Goal: Transaction & Acquisition: Purchase product/service

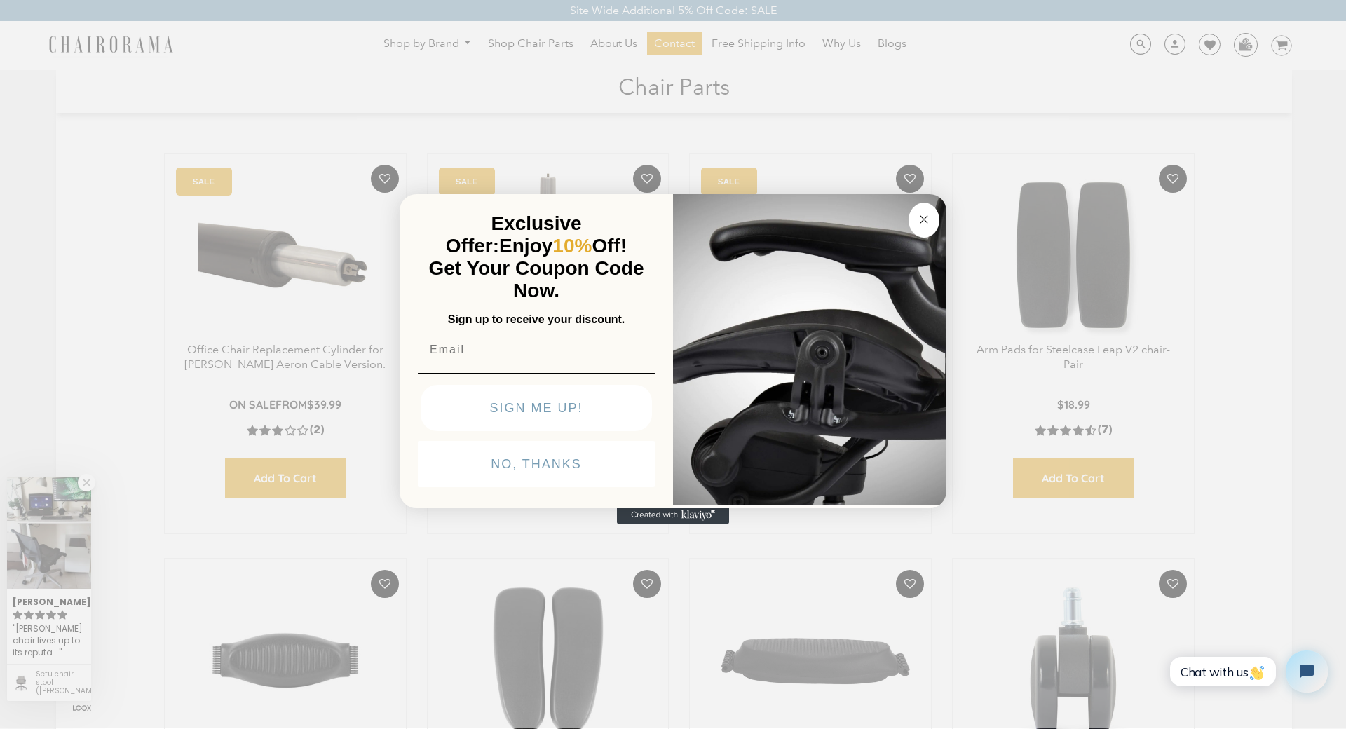
click at [100, 102] on div "Close dialog Exclusive Offer: Enjoy 10% Off! Get Your Coupon Code Now. Sign up …" at bounding box center [673, 363] width 1346 height 729
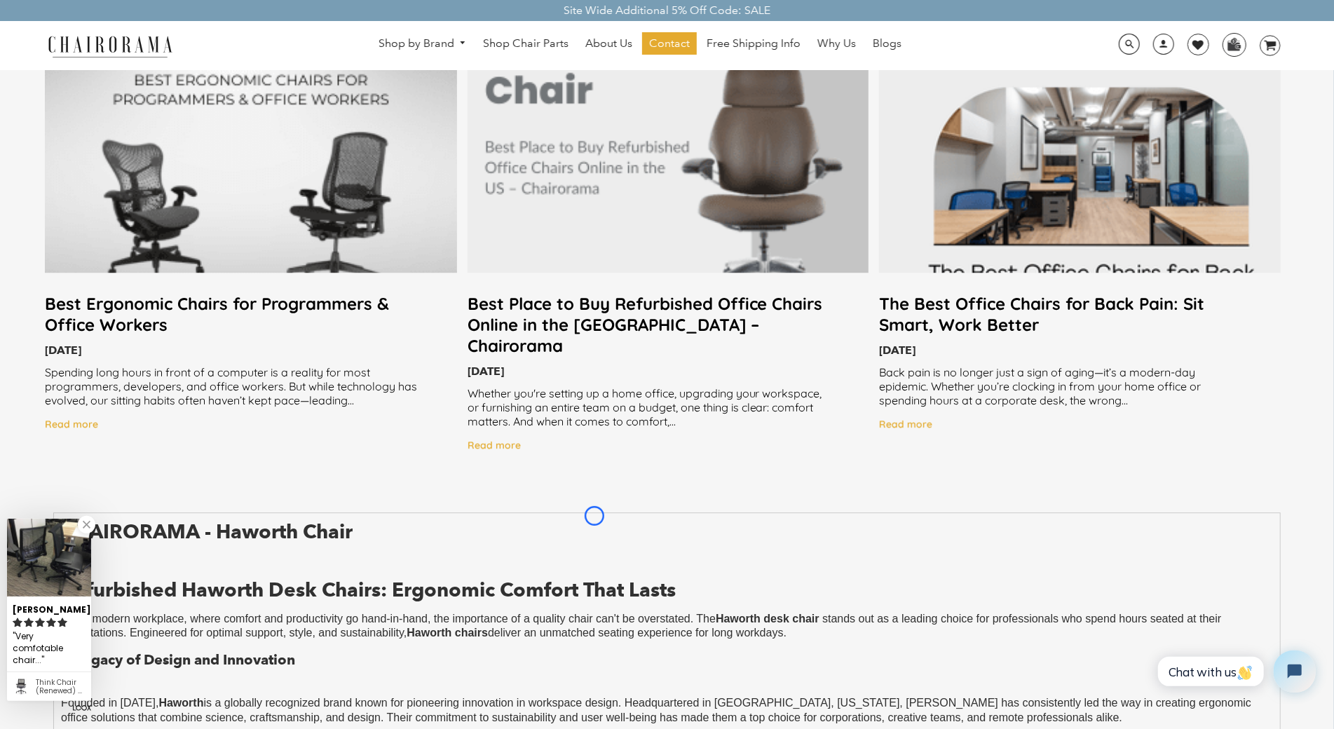
scroll to position [2889, 0]
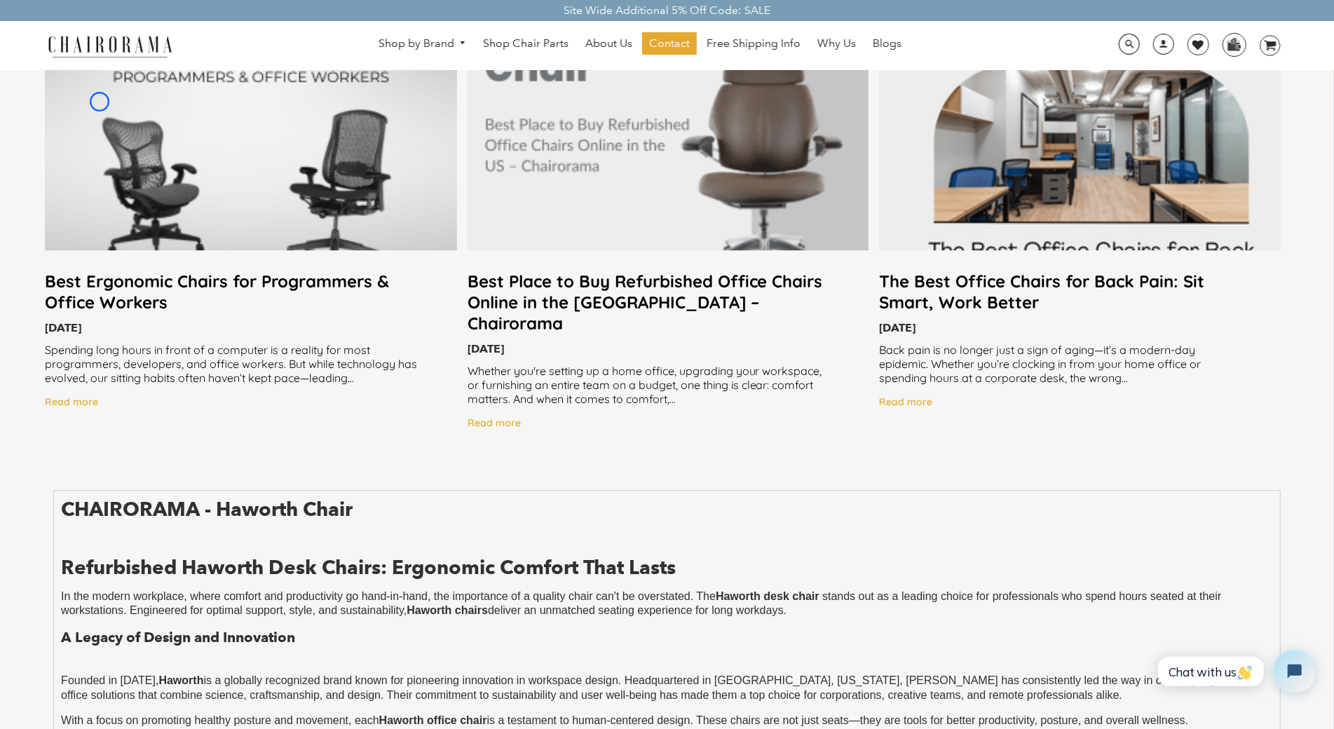
click at [100, 102] on div at bounding box center [251, 145] width 412 height 210
click at [132, 100] on div at bounding box center [251, 145] width 412 height 210
click at [124, 92] on div at bounding box center [251, 145] width 412 height 210
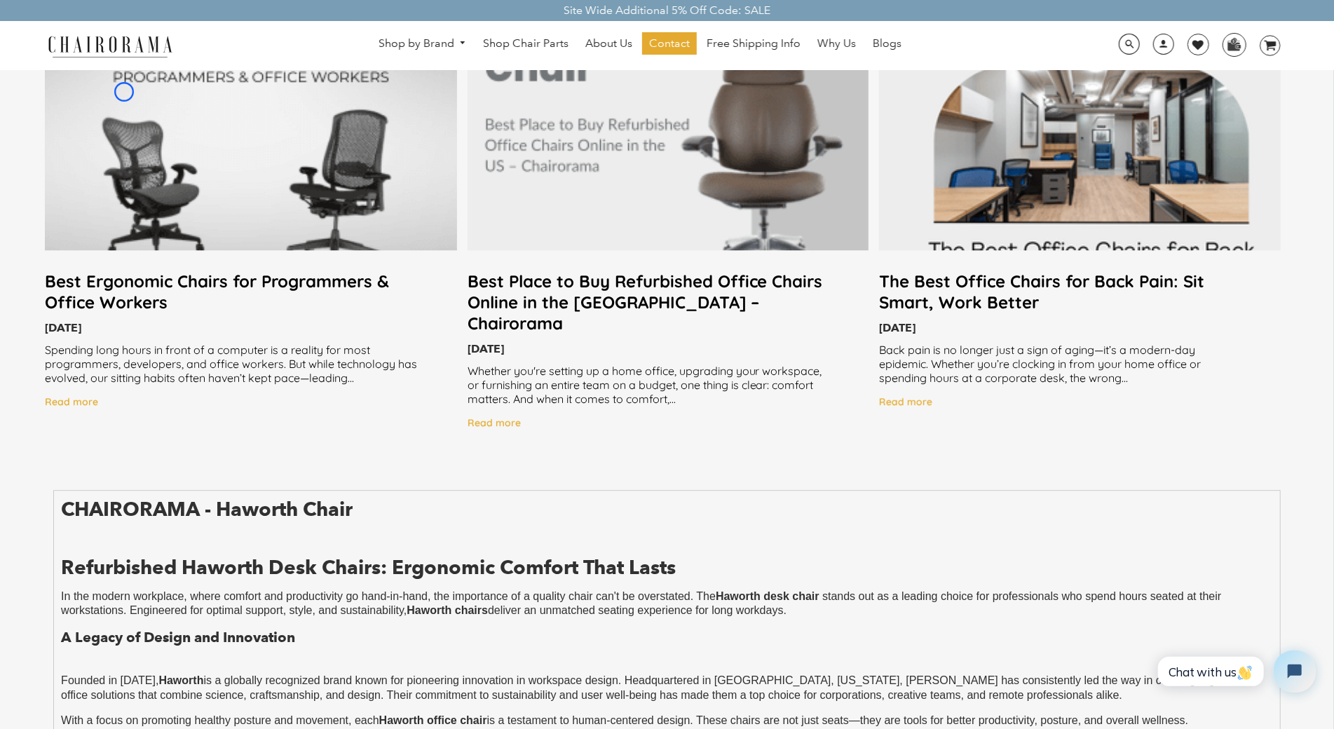
scroll to position [2054, 0]
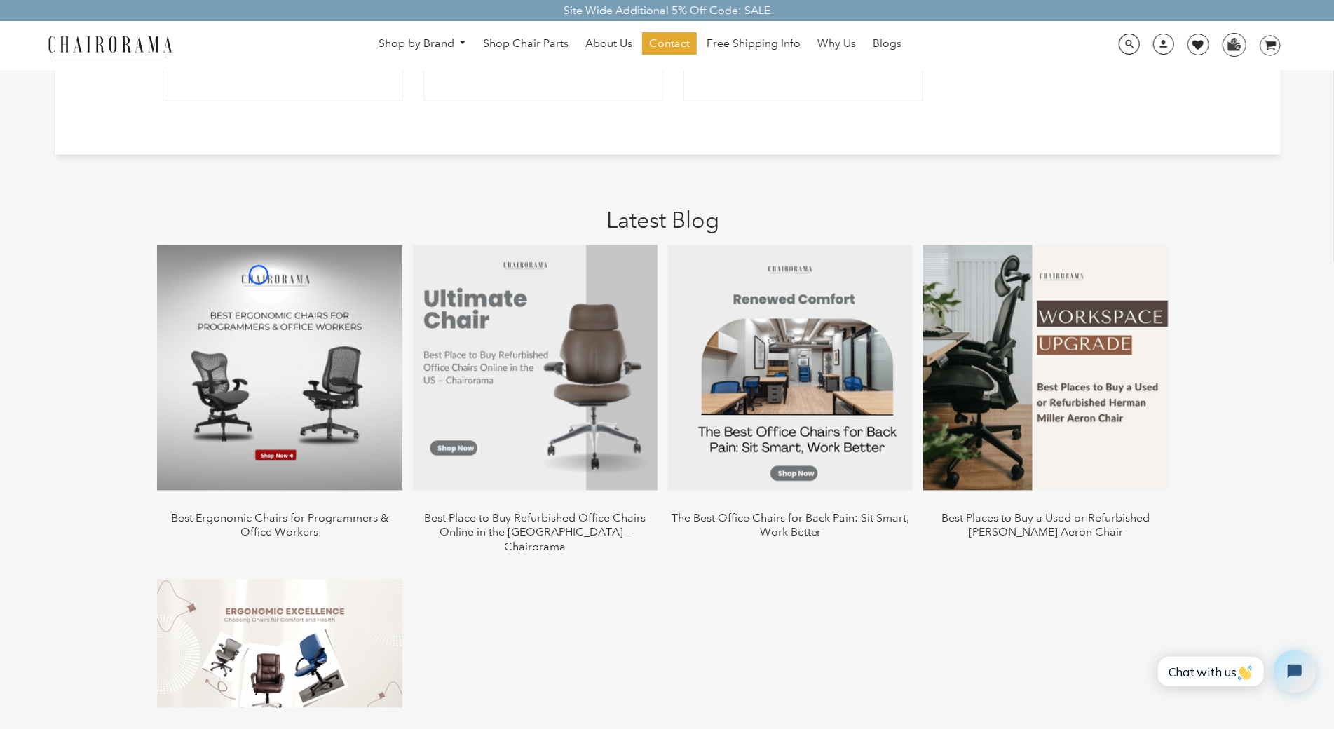
click at [259, 275] on img at bounding box center [279, 367] width 245 height 245
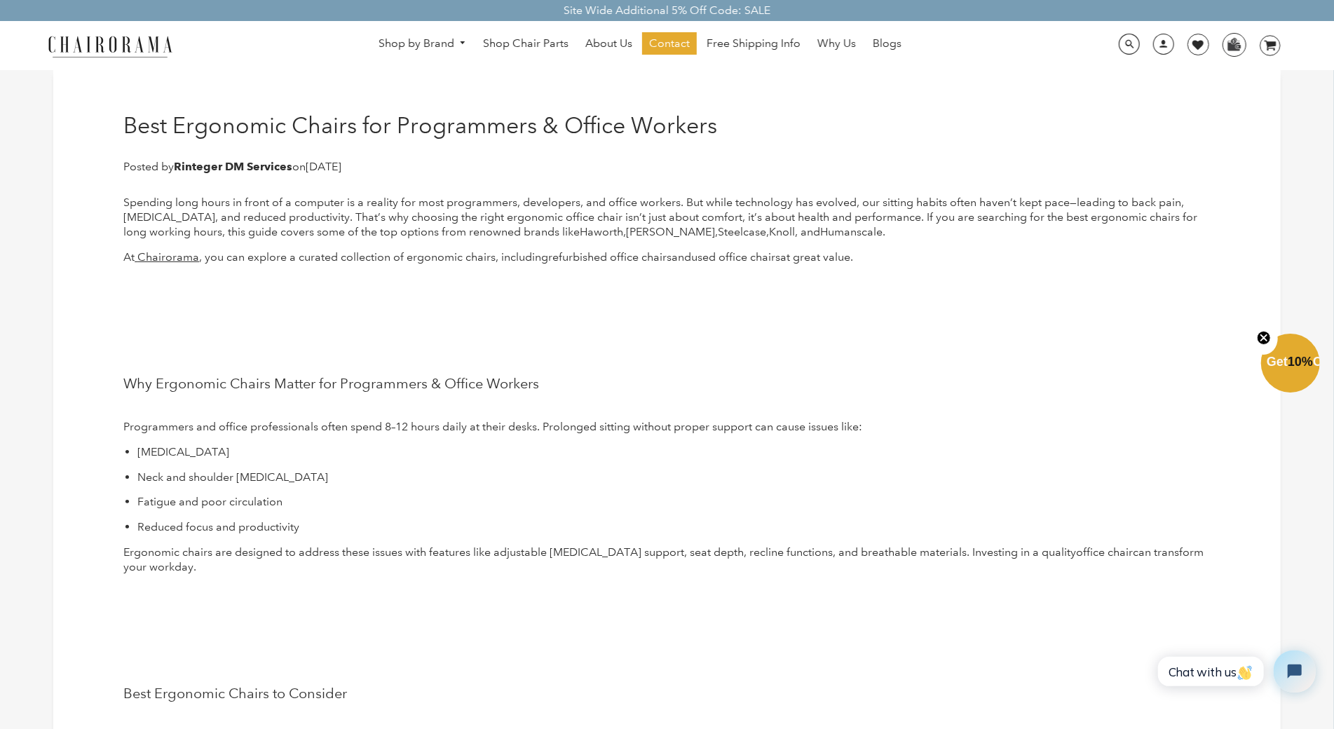
click at [259, 275] on p at bounding box center [666, 282] width 1087 height 15
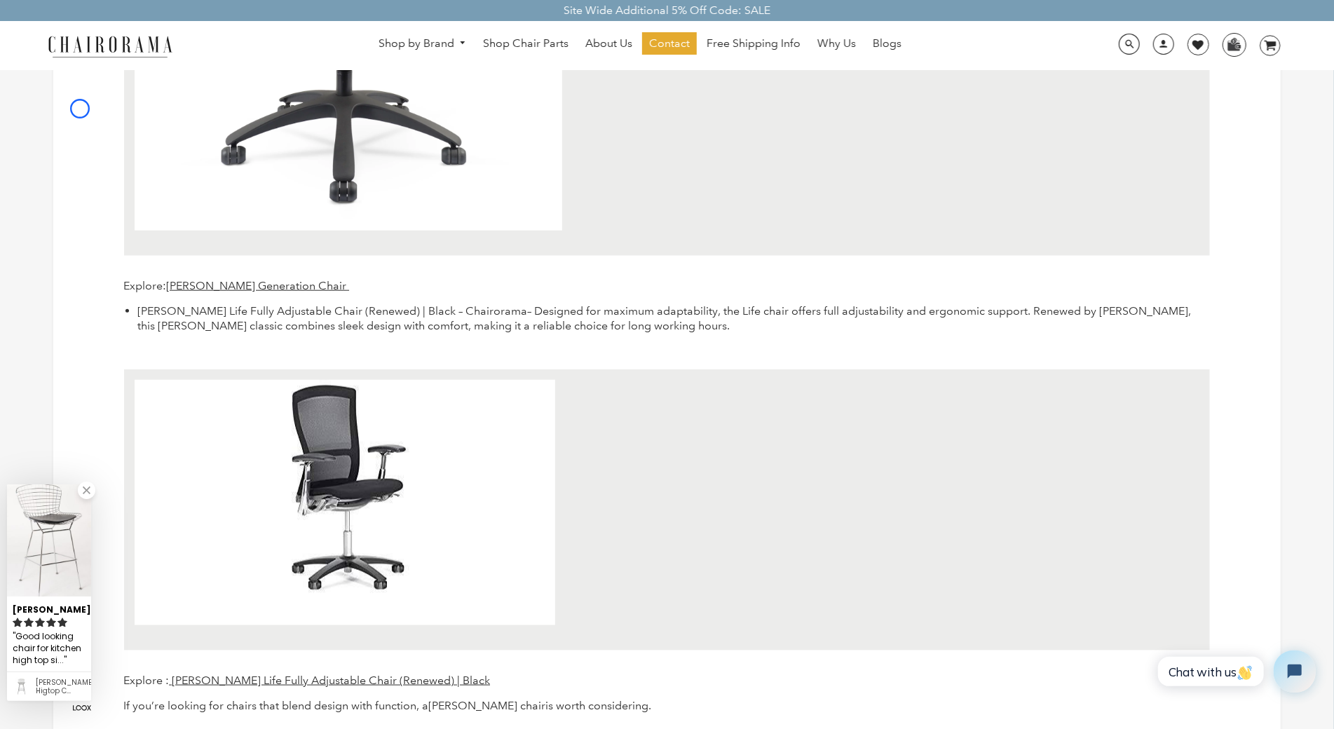
scroll to position [5068, 0]
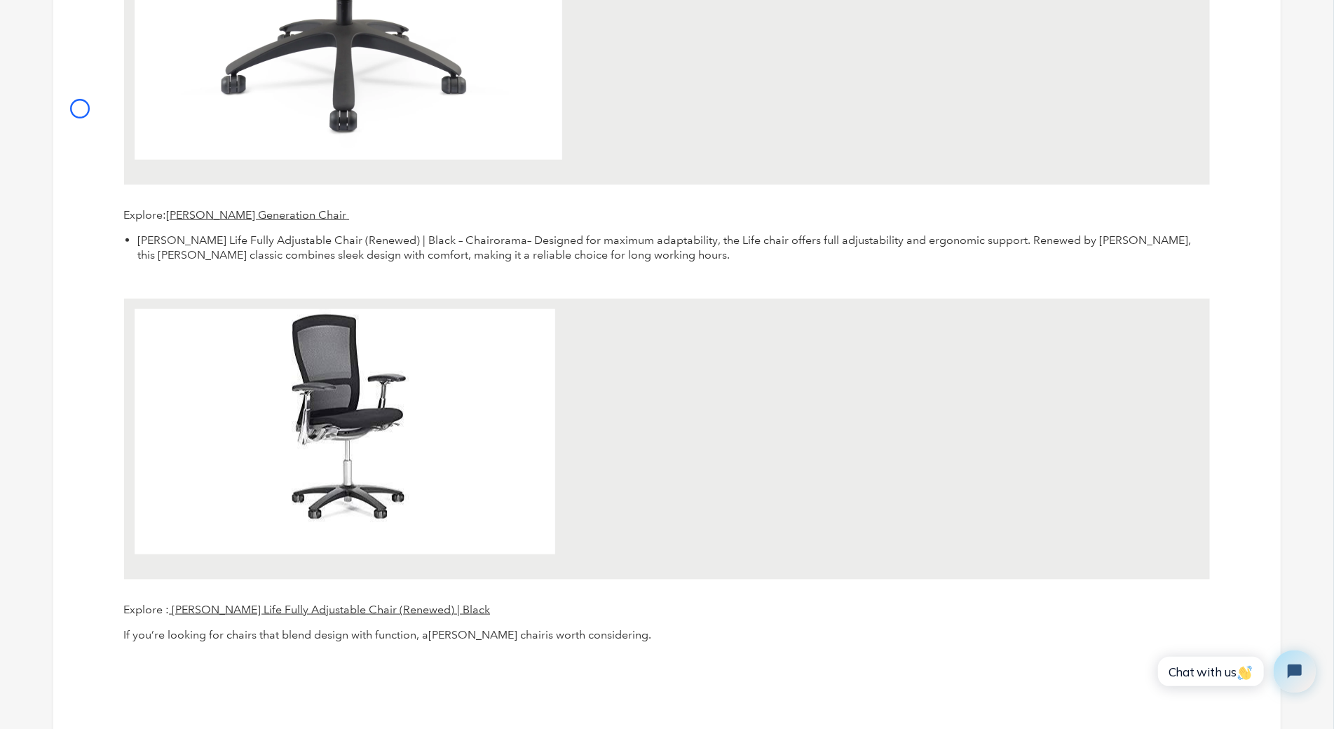
scroll to position [5302, 0]
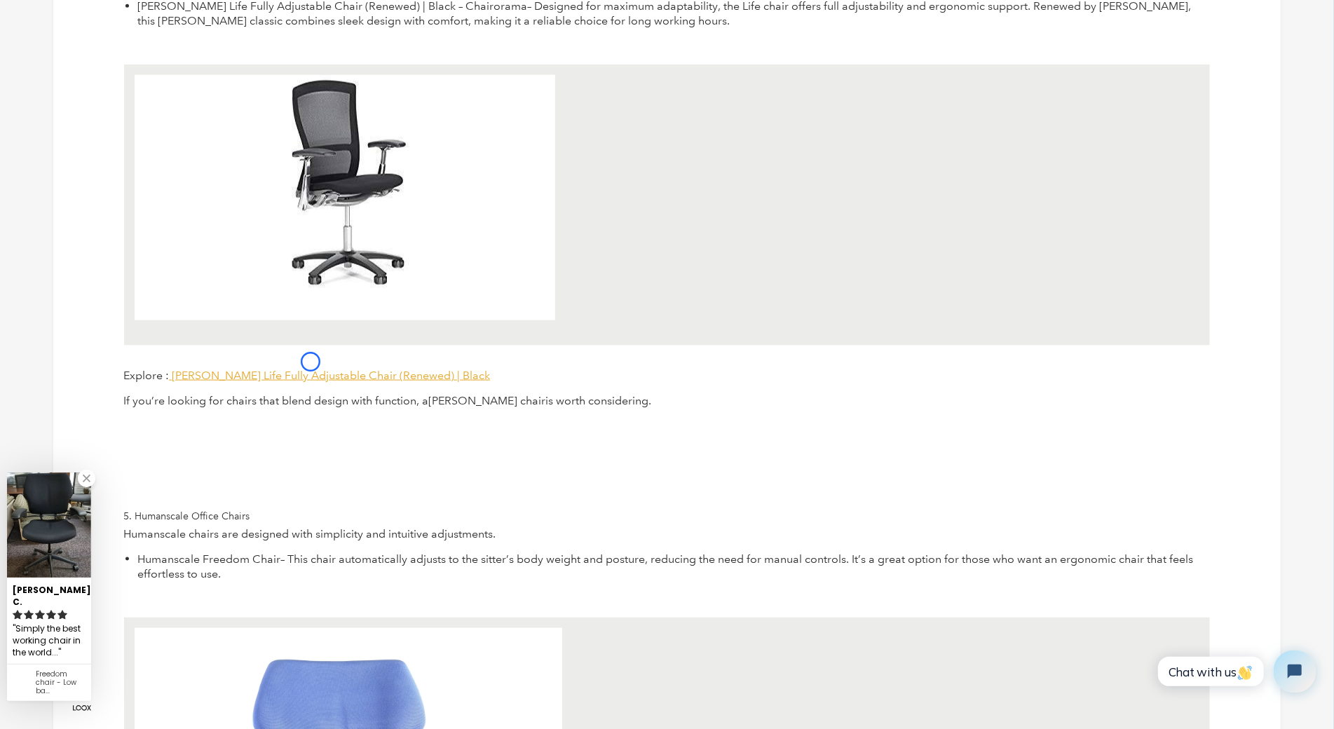
click at [310, 369] on span "Knoll Life Fully Adjustable Chair (Renewed) | Black" at bounding box center [331, 375] width 318 height 13
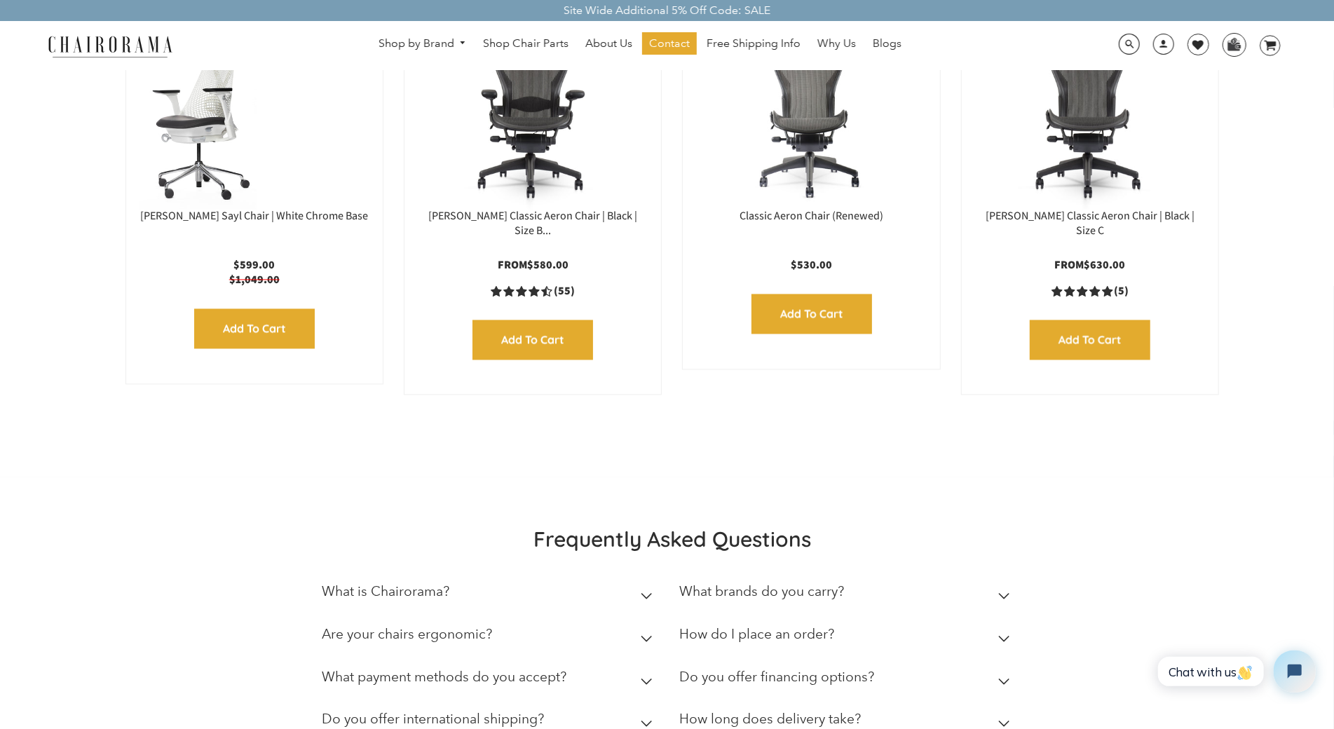
scroll to position [2075, 0]
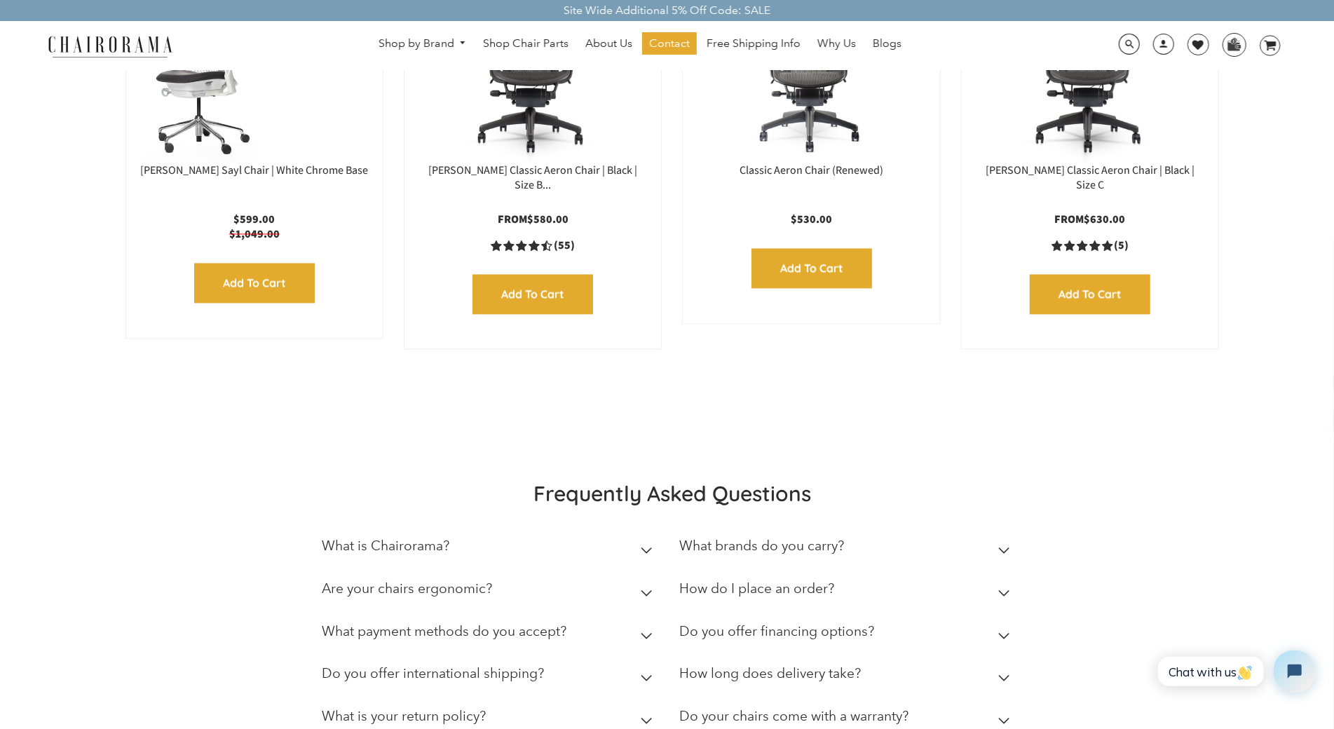
click at [110, 130] on div "Herman Miller Sayl Chair | White Chrome Base Layer 1 SOLD-OUT $599.00 $1,049.00…" at bounding box center [249, 160] width 278 height 385
click at [727, 47] on span "Free Shipping Info" at bounding box center [753, 43] width 94 height 15
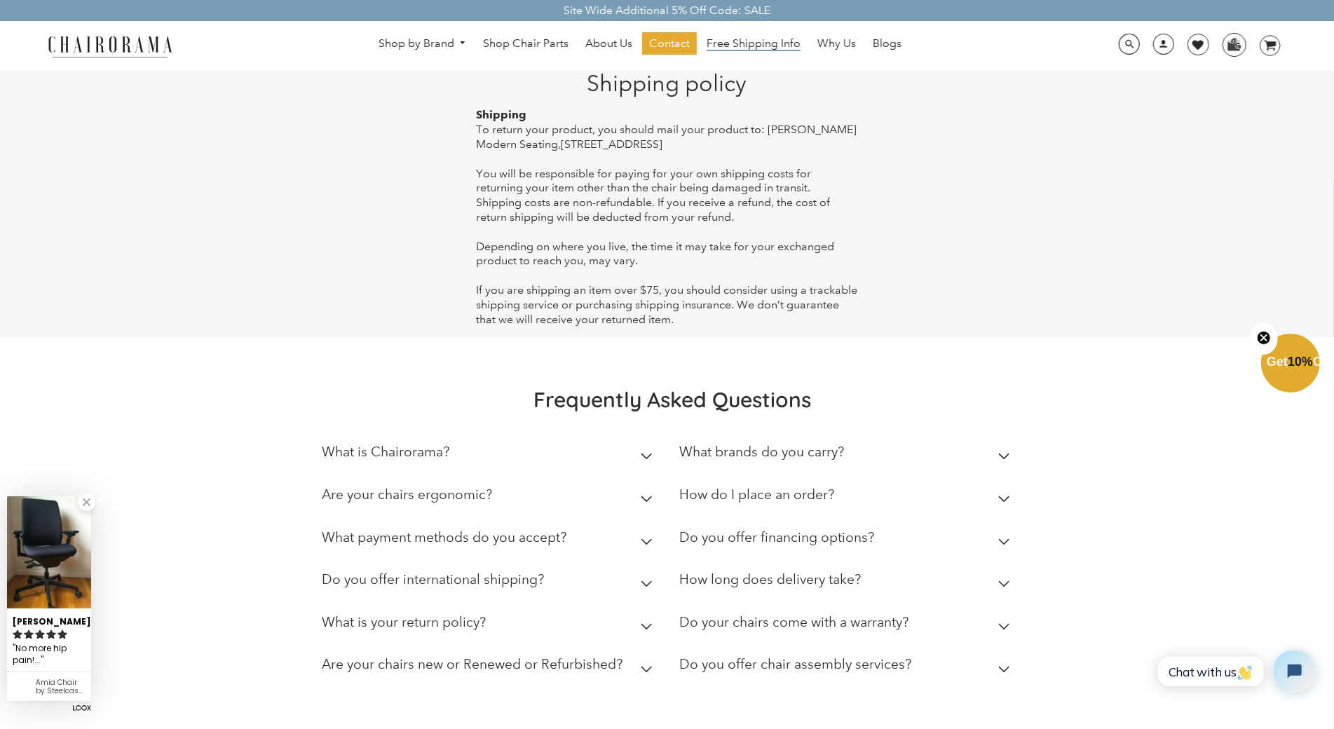
click at [727, 47] on span "Free Shipping Info" at bounding box center [753, 43] width 94 height 15
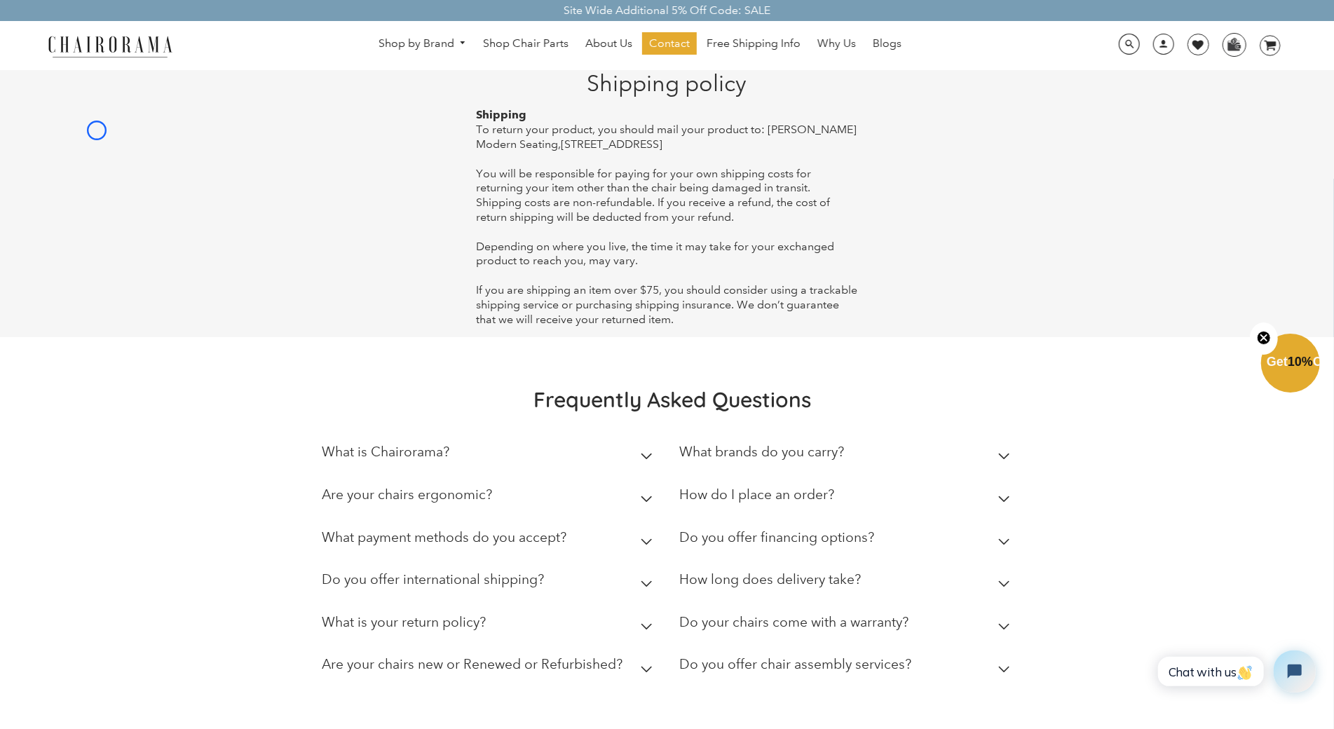
click at [97, 130] on main "Shipping policy Shipping To return your product, you should mail your product t…" at bounding box center [666, 203] width 1227 height 267
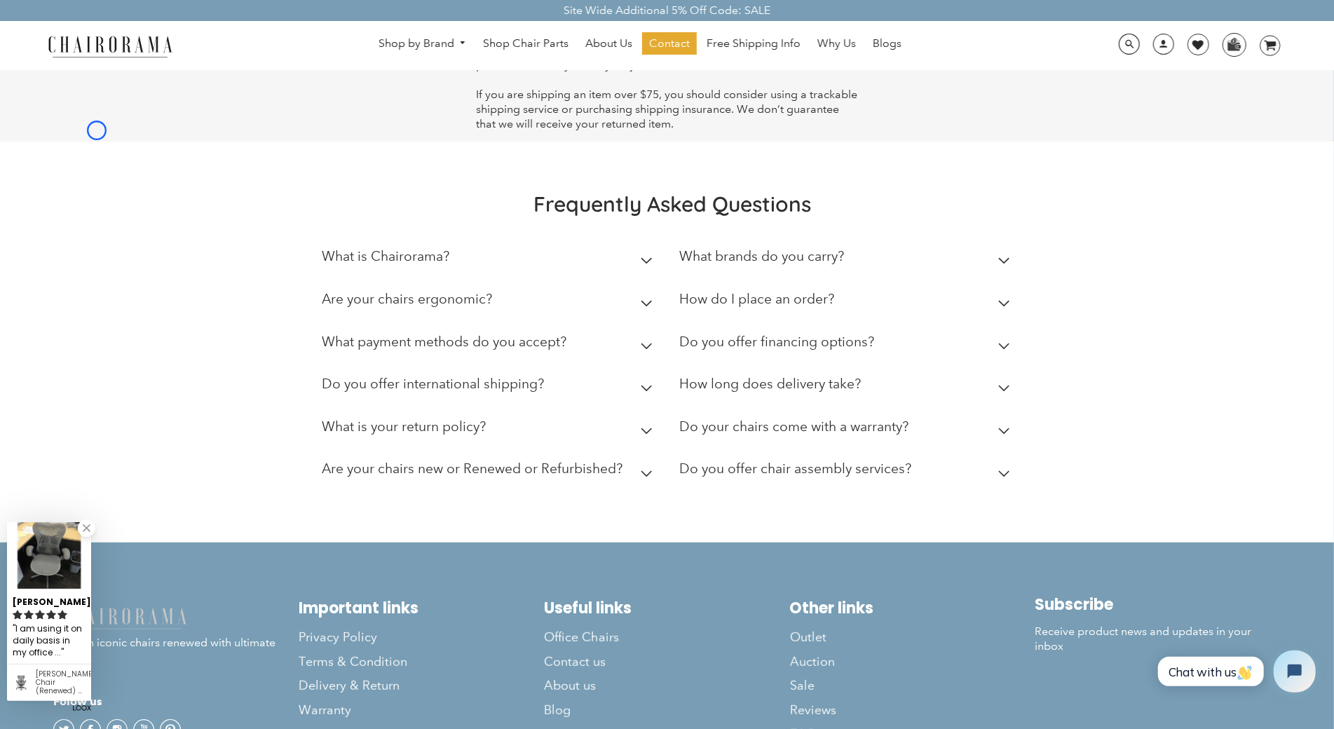
scroll to position [287, 0]
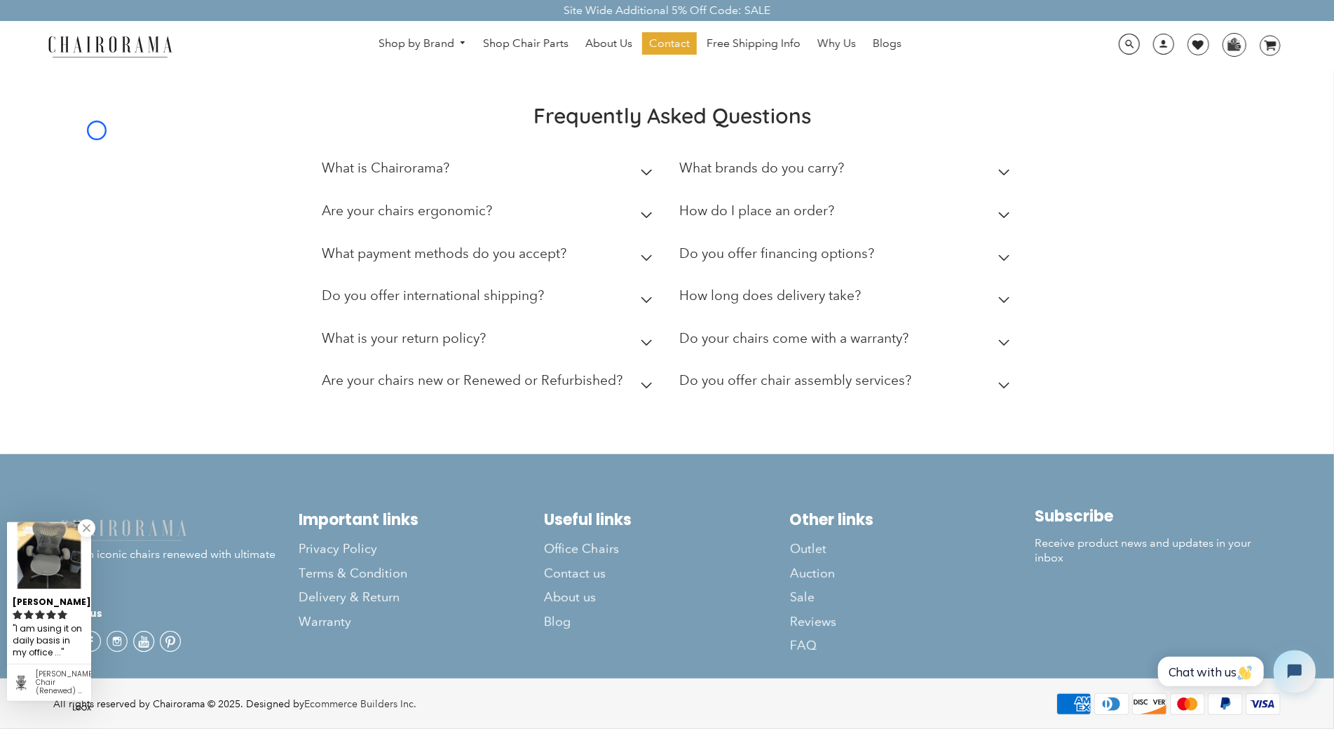
click at [97, 130] on div "Frequently Asked Questions What is Chairorama? Chairorama is your go-to destina…" at bounding box center [667, 253] width 1334 height 401
